Goal: Transaction & Acquisition: Book appointment/travel/reservation

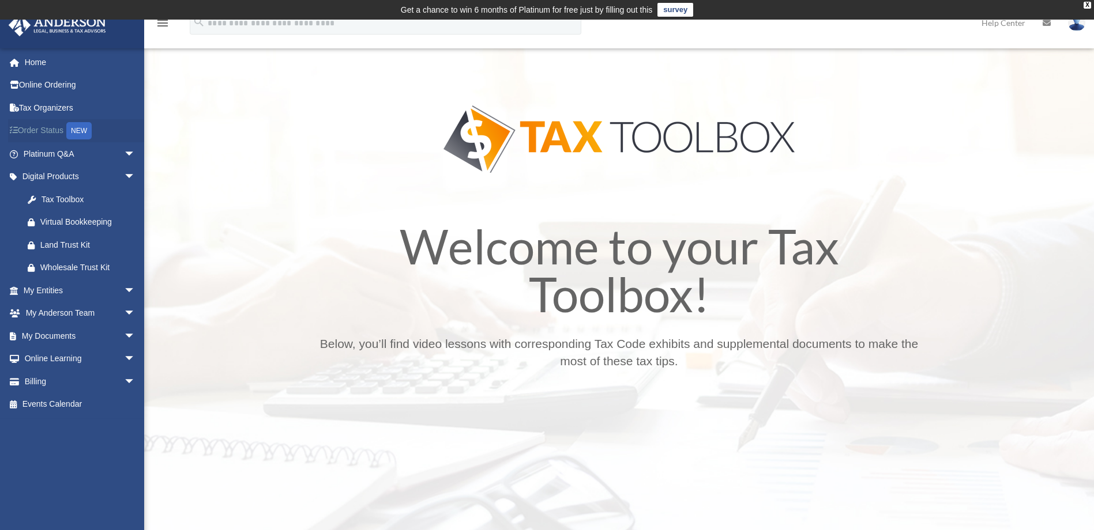
click at [88, 130] on div "NEW" at bounding box center [78, 130] width 25 height 17
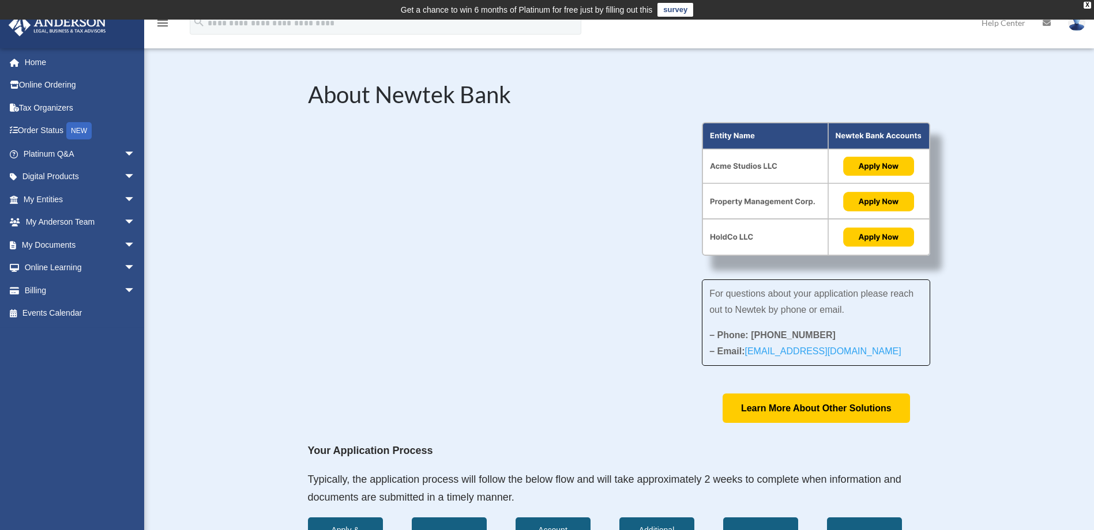
scroll to position [28, 0]
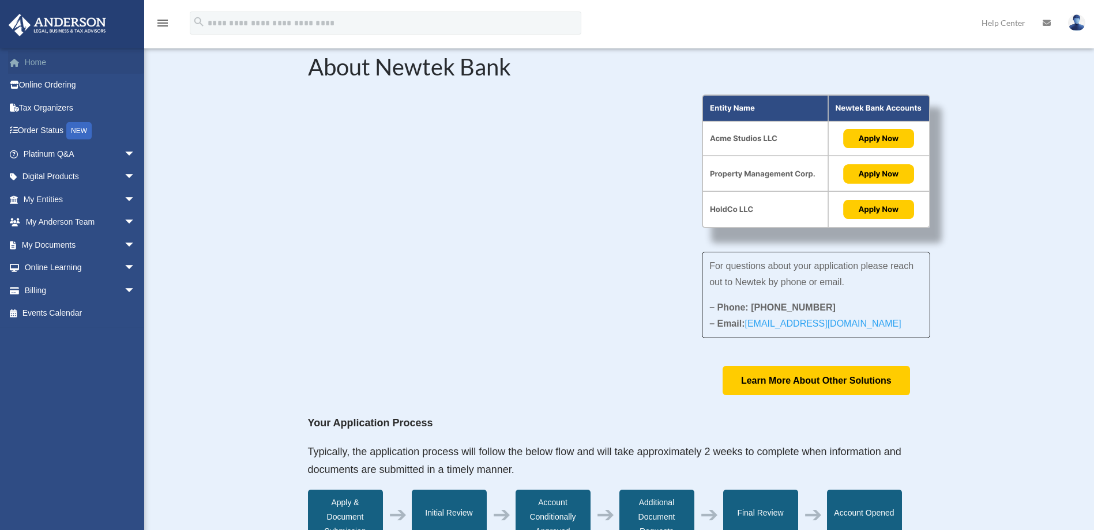
click at [56, 65] on link "Home" at bounding box center [80, 62] width 145 height 23
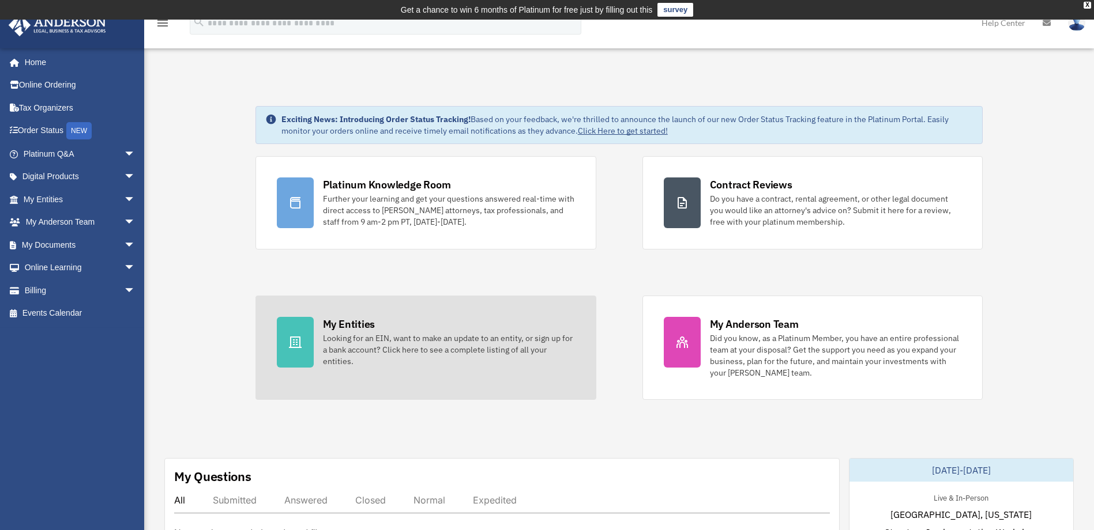
click at [350, 341] on div "Looking for an EIN, want to make an update to an entity, or sign up for a bank …" at bounding box center [449, 350] width 252 height 35
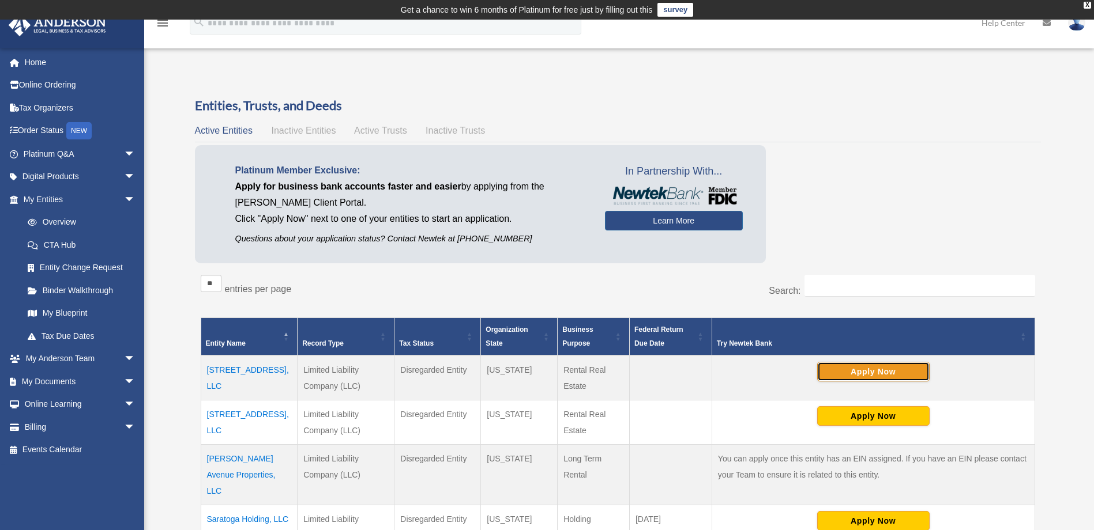
click at [885, 371] on button "Apply Now" at bounding box center [873, 372] width 112 height 20
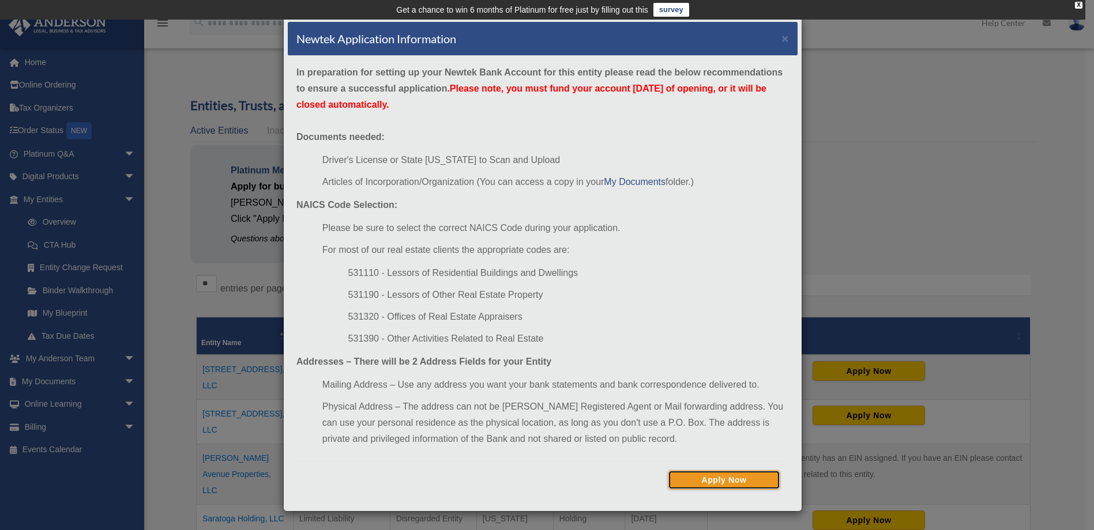
click at [728, 487] on button "Apply Now" at bounding box center [724, 481] width 112 height 20
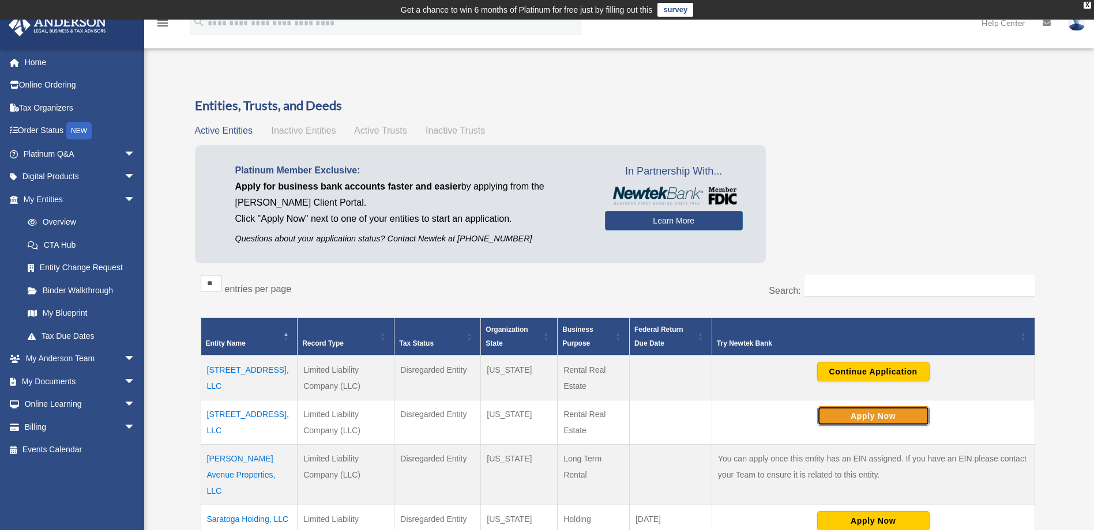
click at [907, 415] on button "Apply Now" at bounding box center [873, 417] width 112 height 20
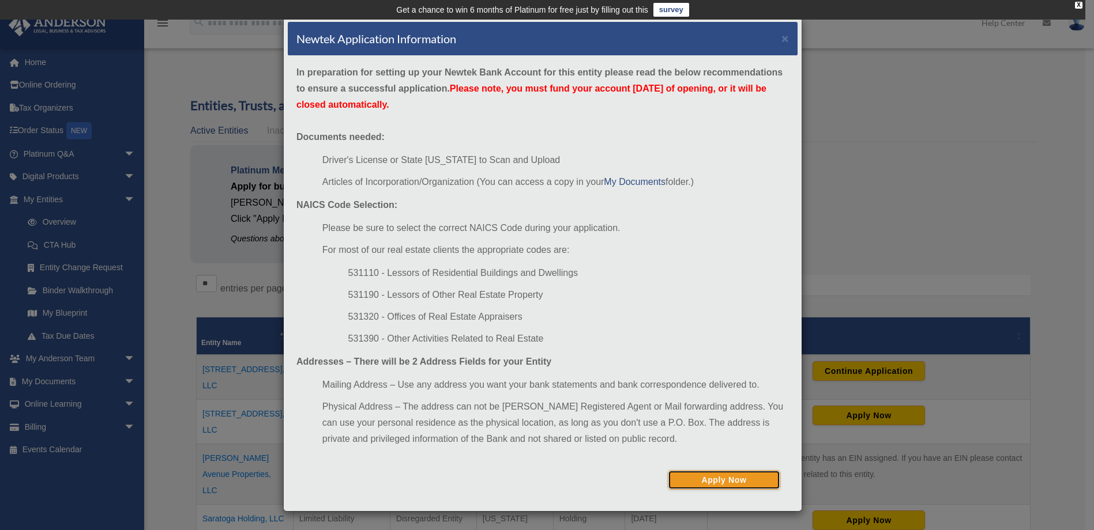
click at [761, 477] on button "Apply Now" at bounding box center [724, 481] width 112 height 20
